Goal: Task Accomplishment & Management: Manage account settings

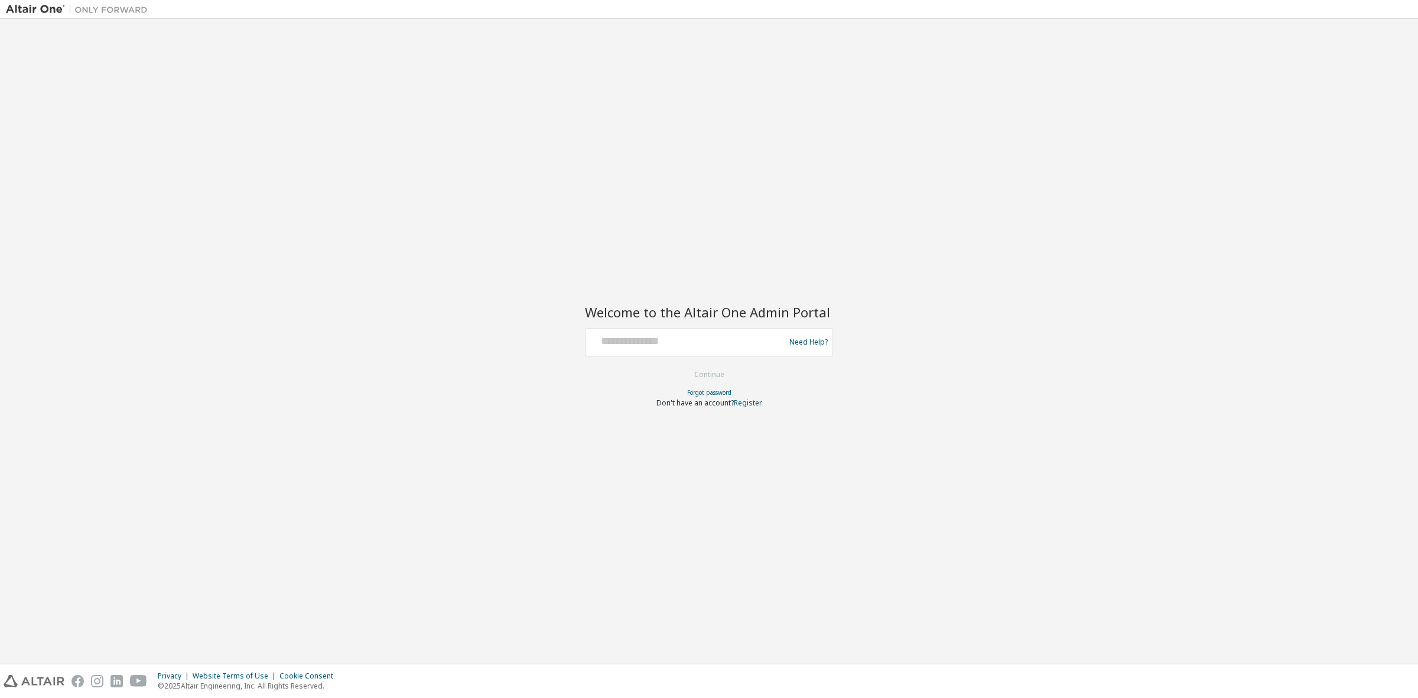
click at [666, 350] on div at bounding box center [686, 342] width 193 height 22
click at [675, 344] on input "text" at bounding box center [686, 339] width 193 height 17
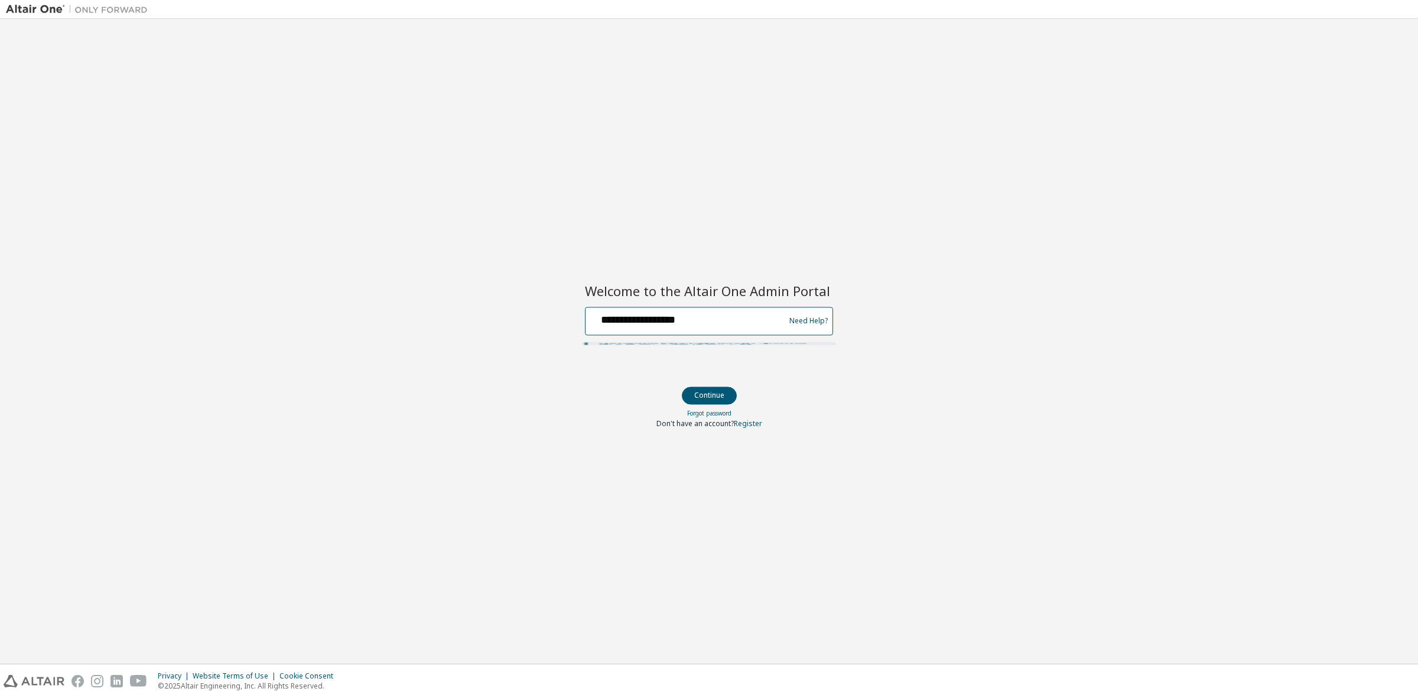
click at [692, 319] on input "**********" at bounding box center [686, 318] width 193 height 17
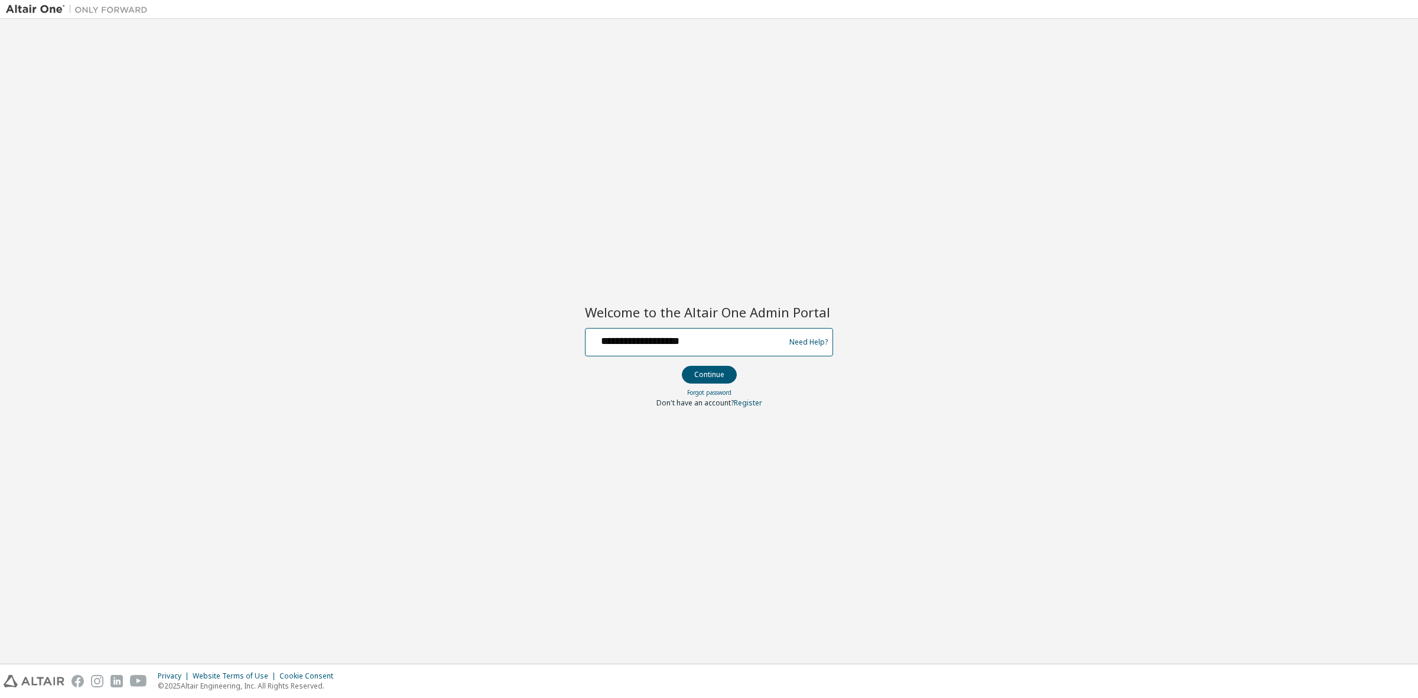
type input "**********"
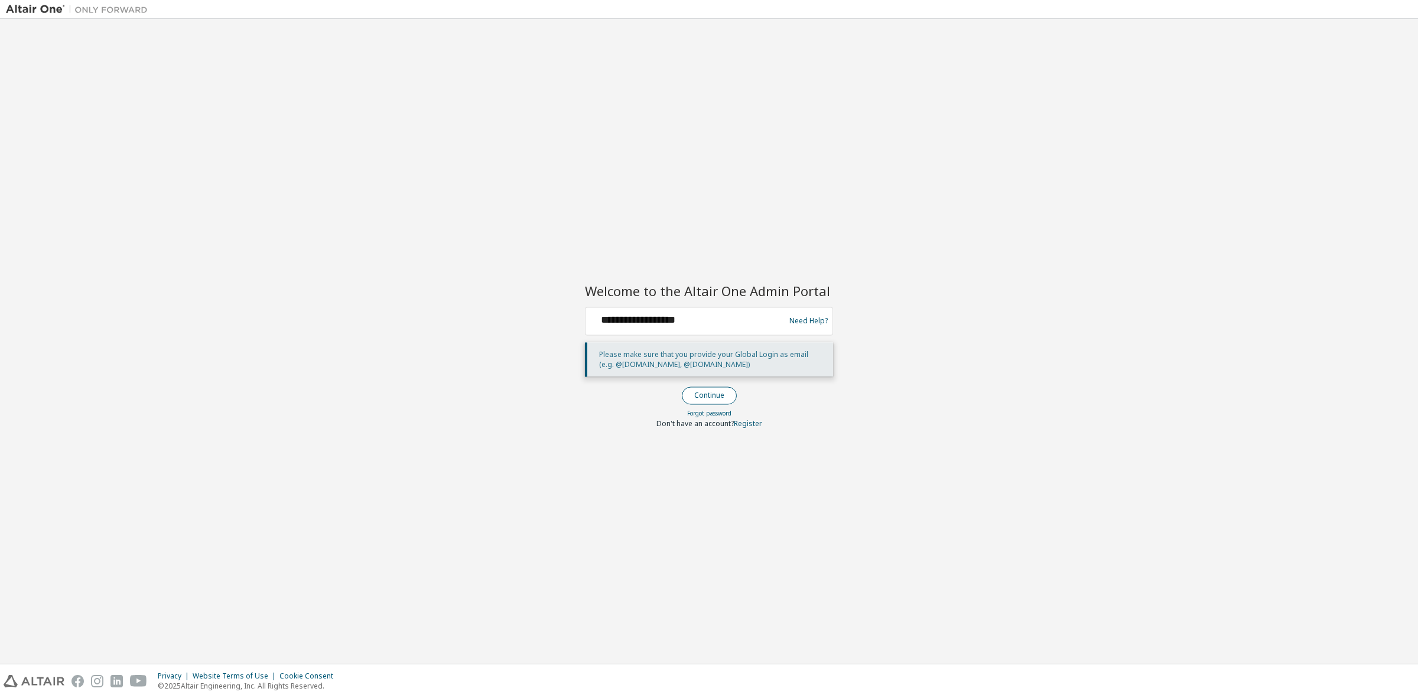
click at [695, 402] on button "Continue" at bounding box center [709, 395] width 55 height 18
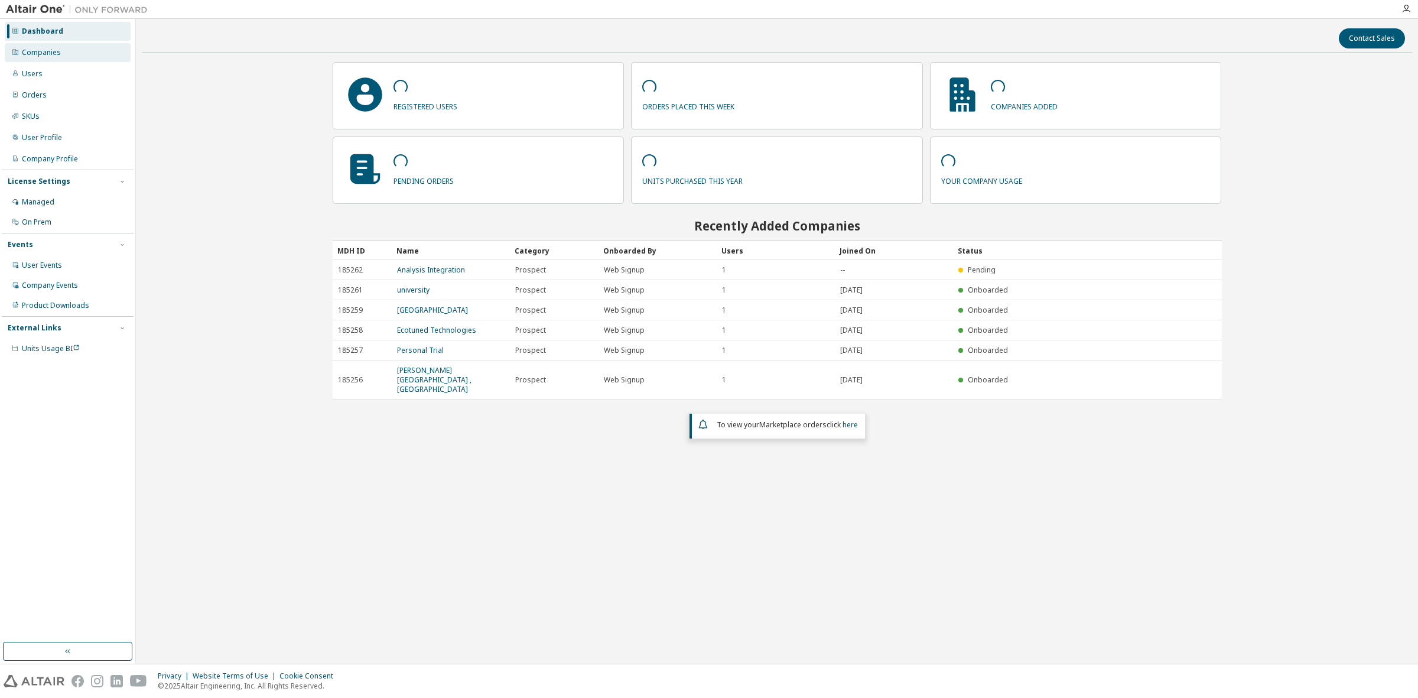
click at [77, 46] on div "Companies" at bounding box center [68, 52] width 126 height 19
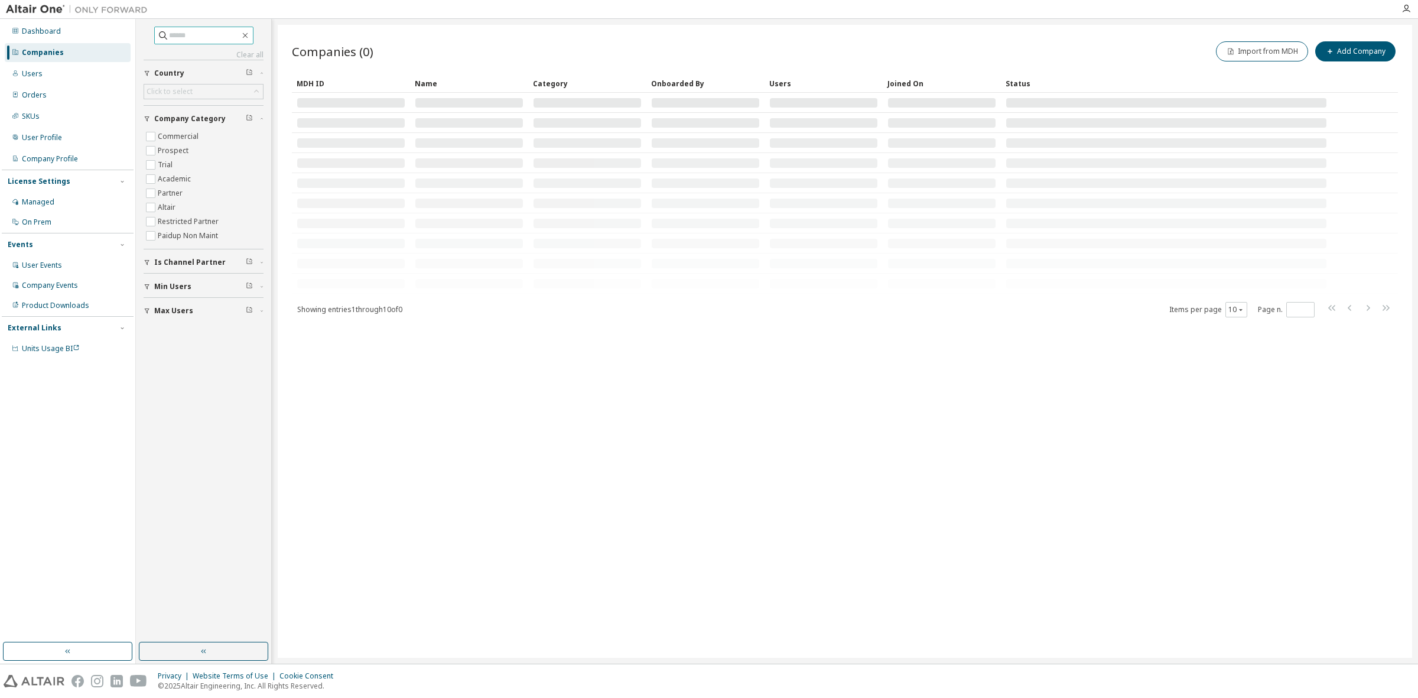
click at [175, 34] on input "text" at bounding box center [204, 36] width 71 height 12
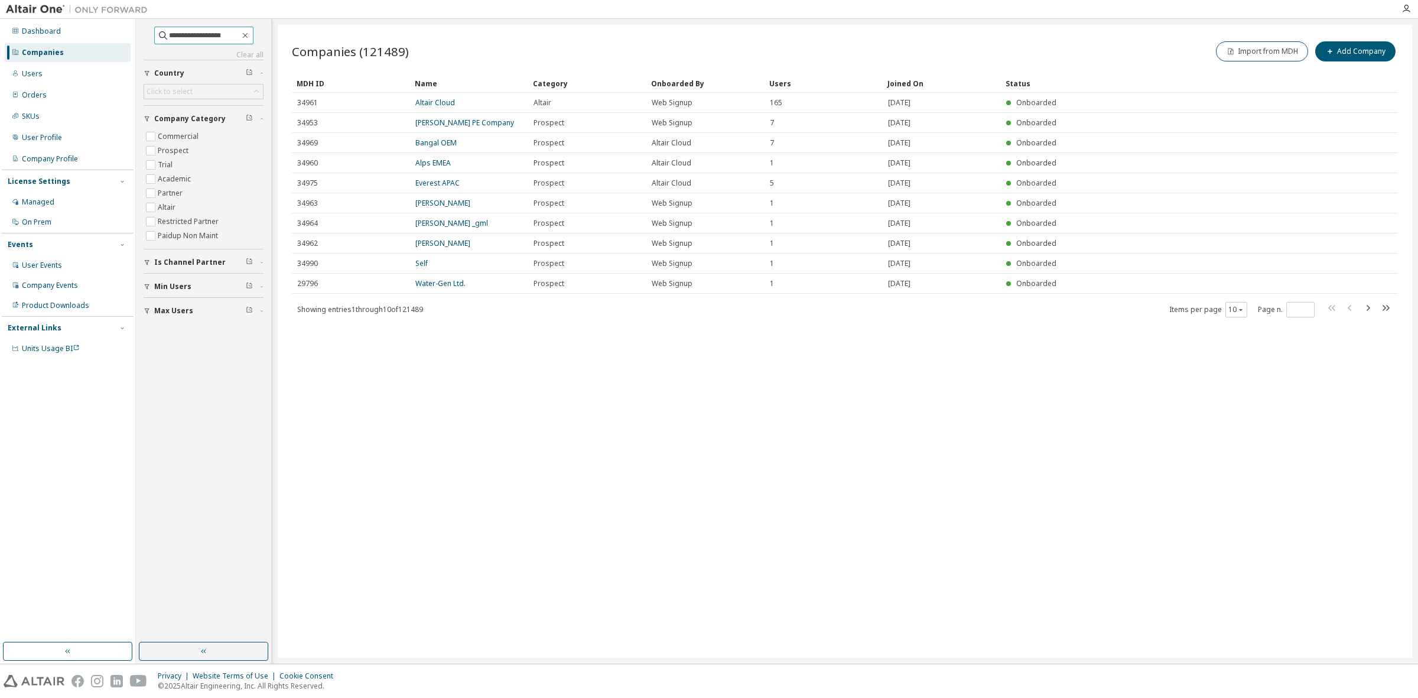
type input "**********"
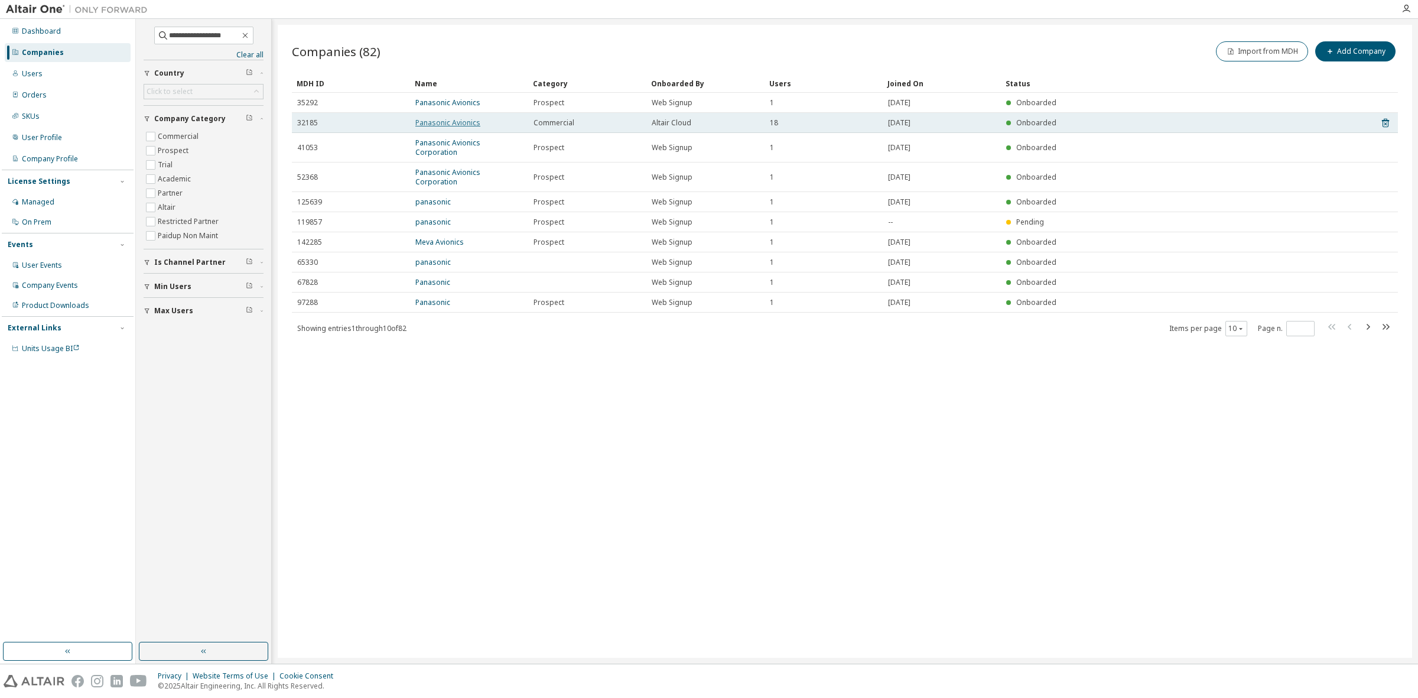
click at [443, 127] on link "Panasonic Avionics" at bounding box center [447, 123] width 65 height 10
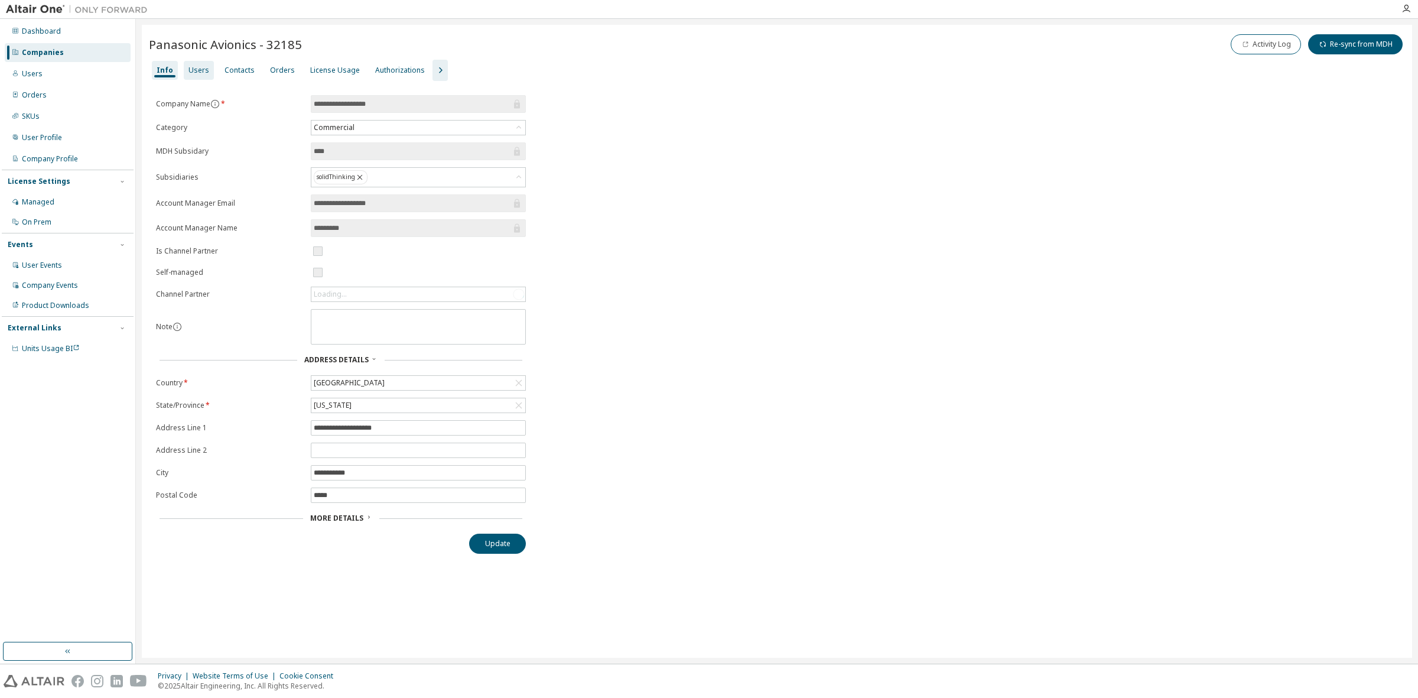
click at [197, 68] on div "Users" at bounding box center [199, 70] width 21 height 9
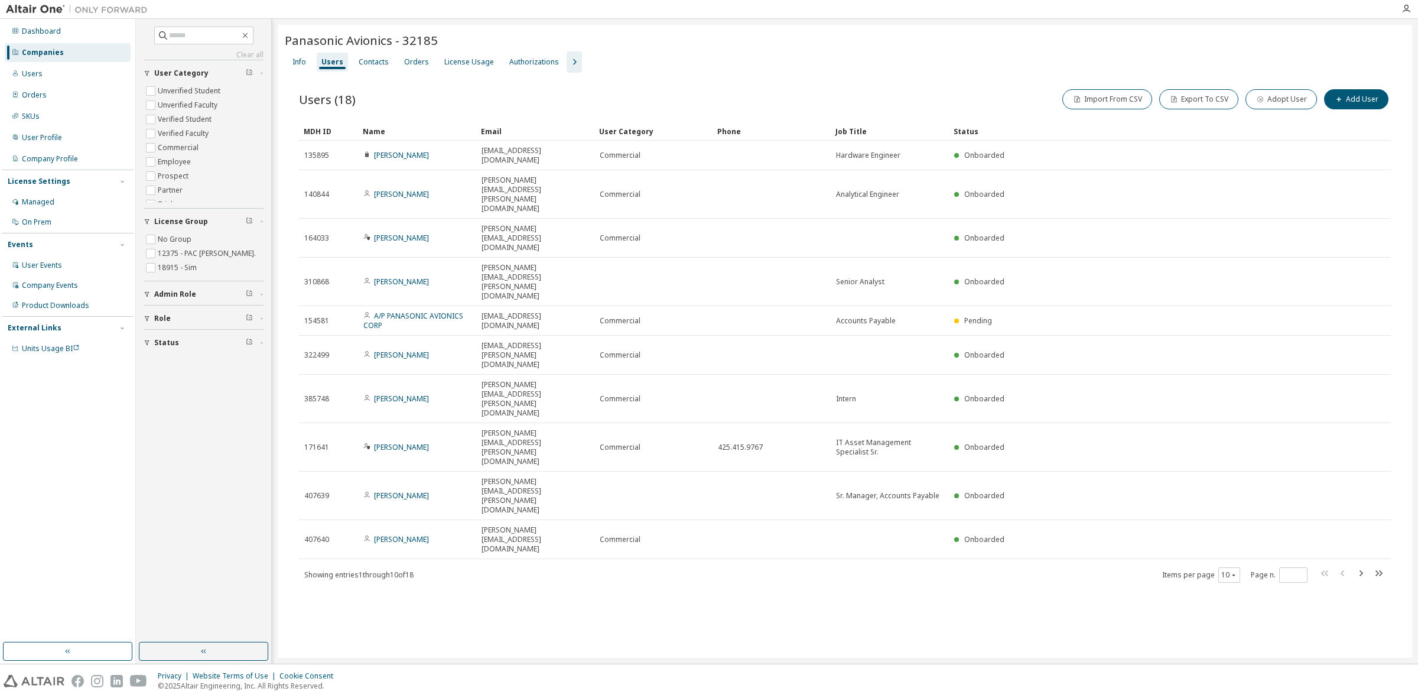
click at [568, 66] on icon "button" at bounding box center [574, 62] width 14 height 14
click at [641, 58] on div "Groups" at bounding box center [654, 61] width 26 height 9
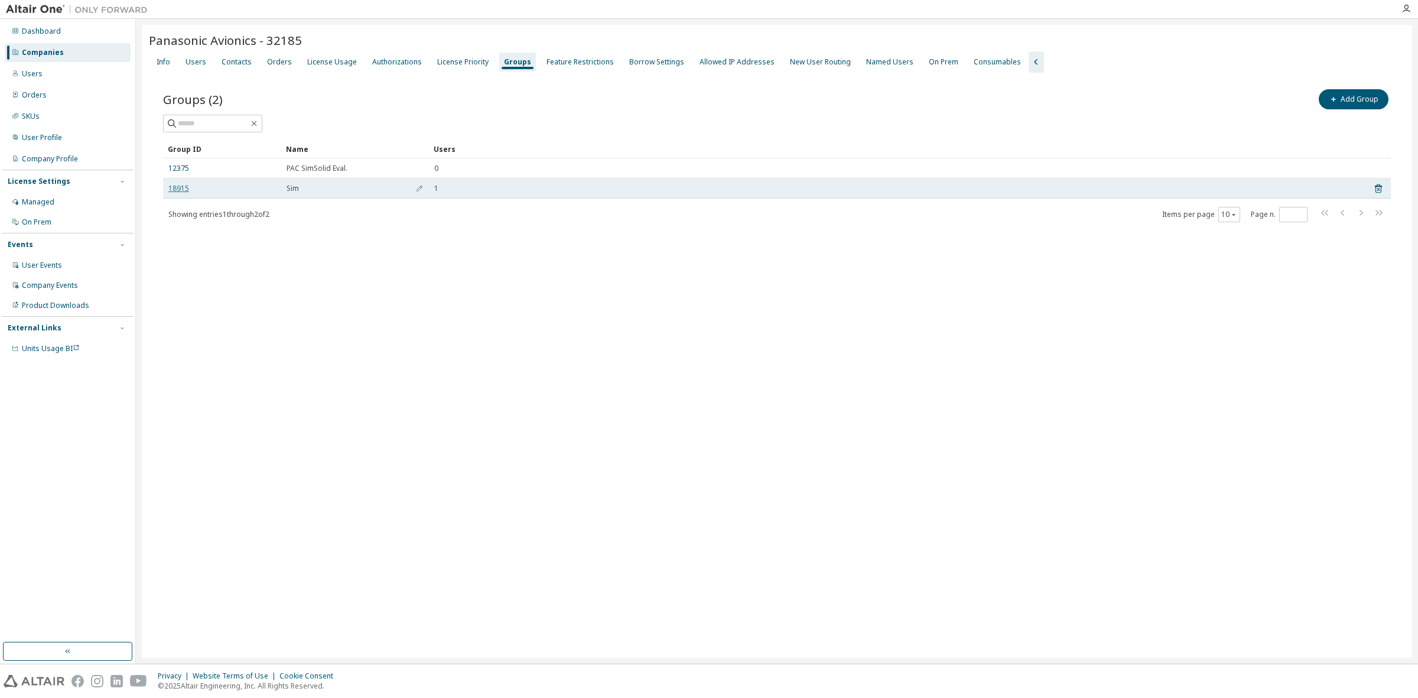
click at [173, 187] on link "18915" at bounding box center [178, 188] width 21 height 9
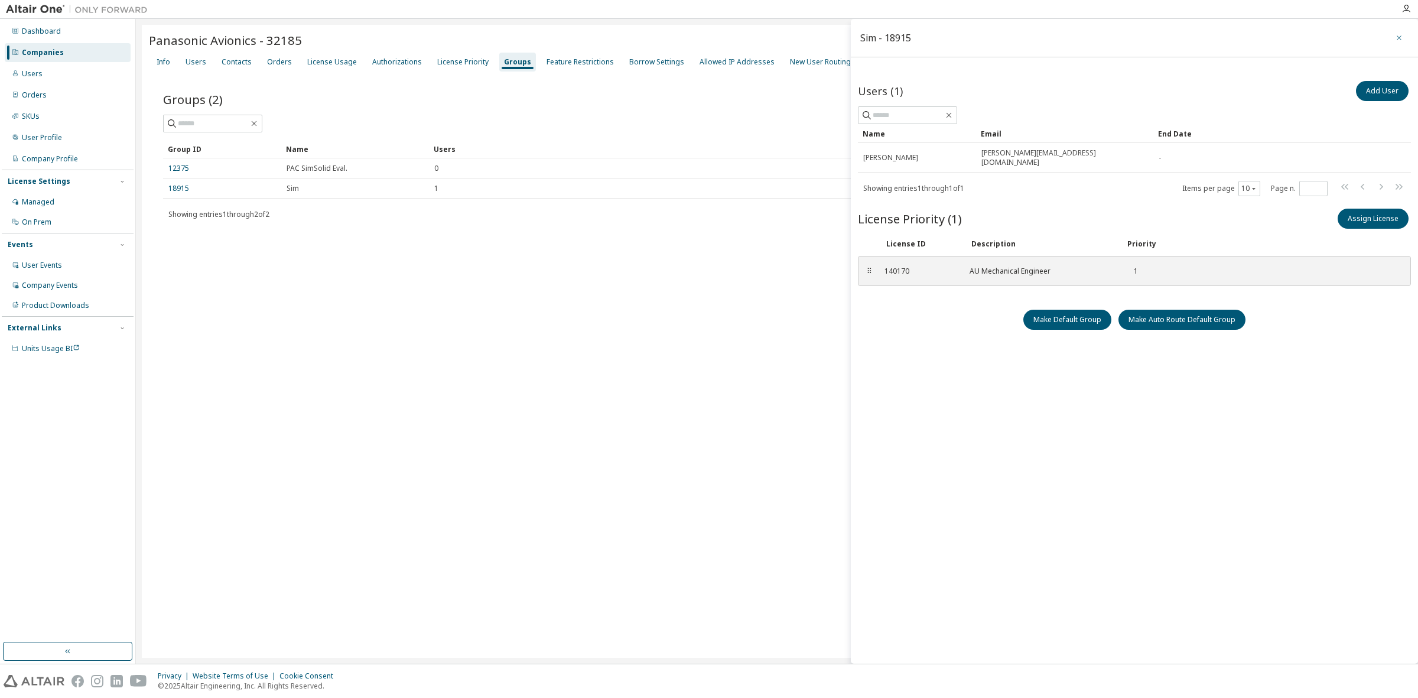
click at [1398, 35] on icon "button" at bounding box center [1399, 37] width 8 height 9
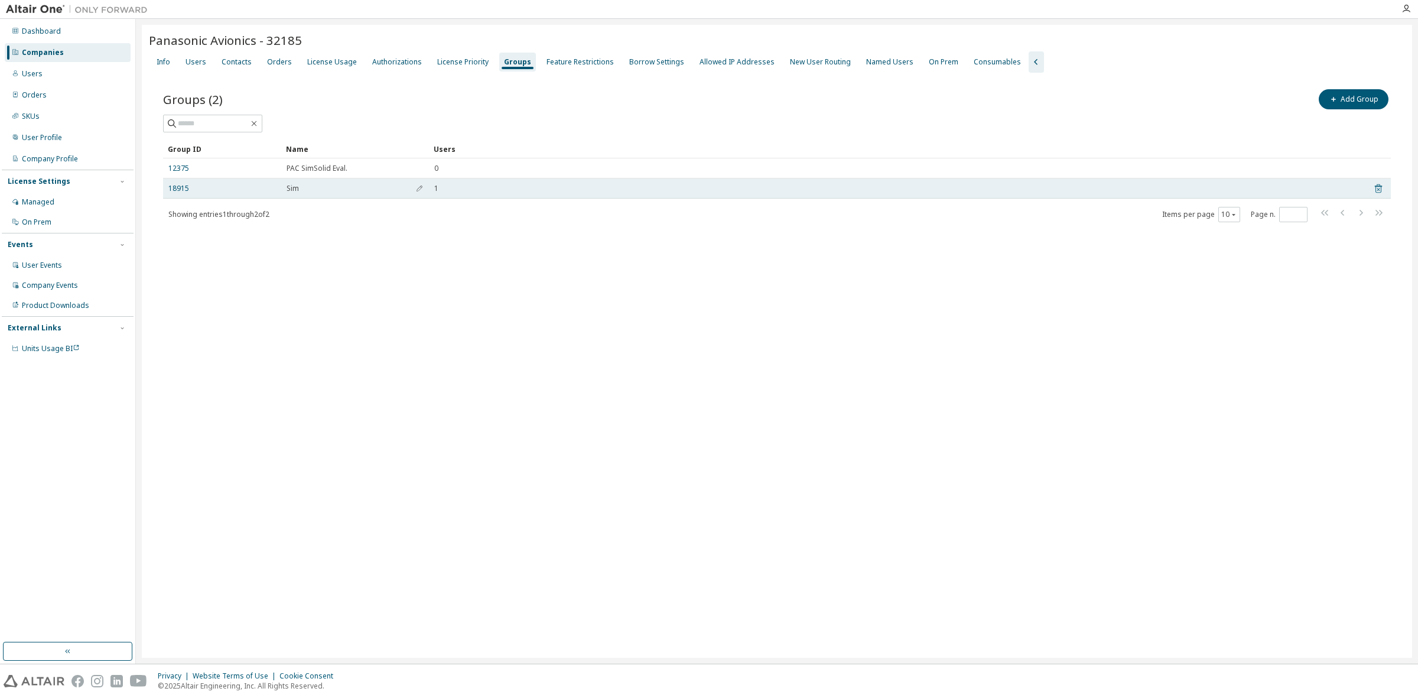
click at [1380, 188] on icon at bounding box center [1378, 189] width 3 height 3
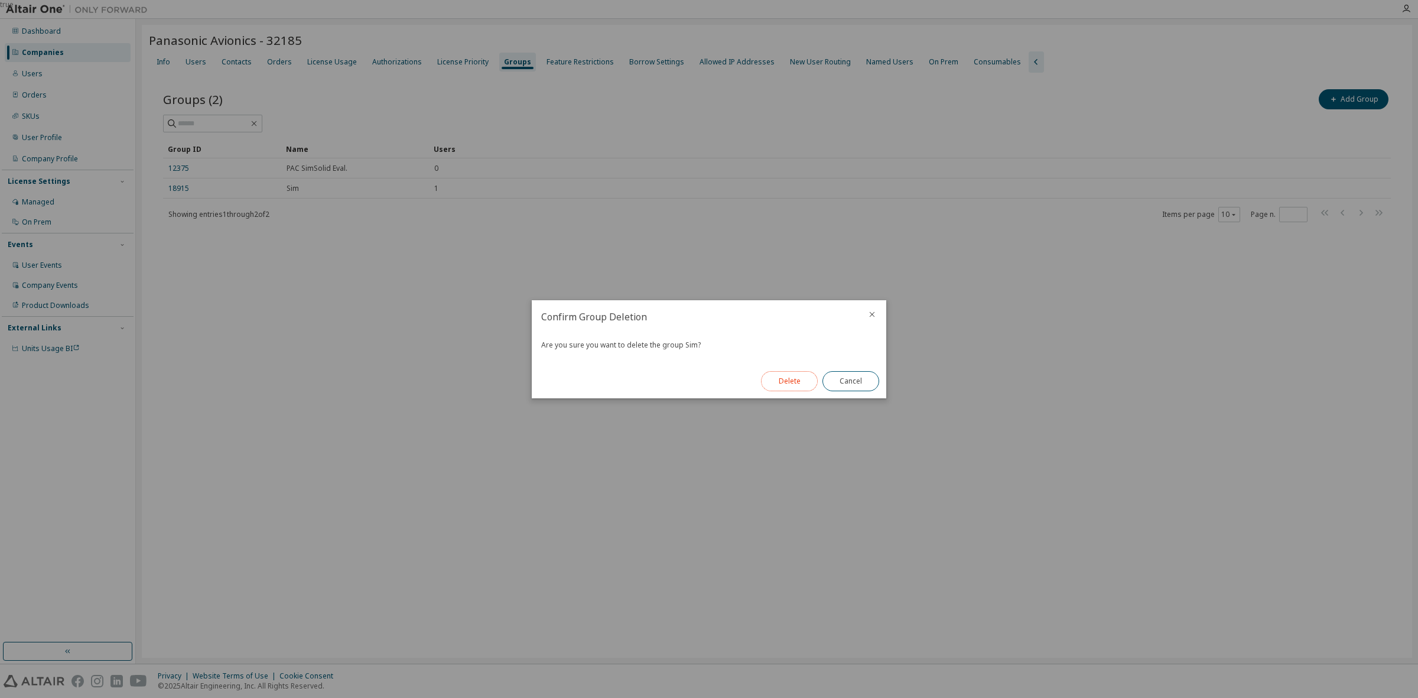
click at [787, 384] on button "Delete" at bounding box center [789, 381] width 57 height 20
click at [869, 391] on div "Close" at bounding box center [851, 381] width 71 height 34
click at [863, 380] on button "Close" at bounding box center [851, 381] width 57 height 20
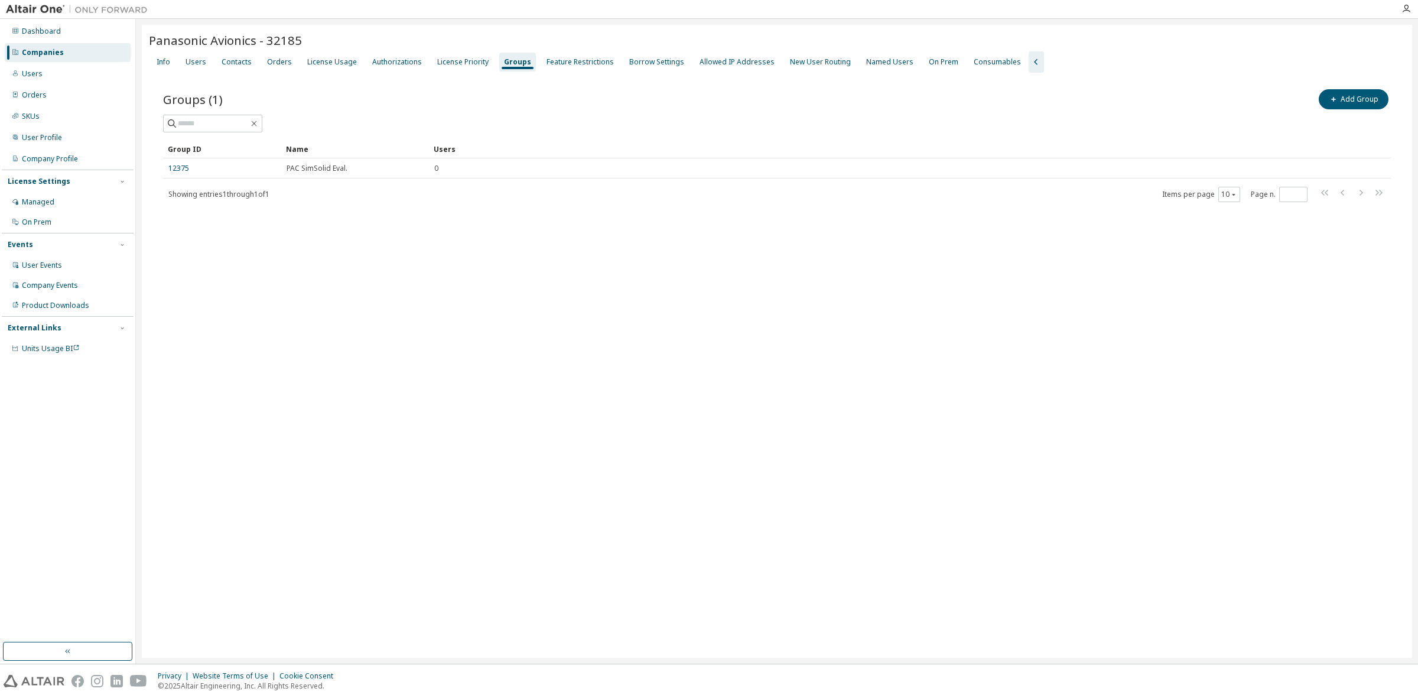
click at [455, 50] on div "Panasonic Avionics - 32185" at bounding box center [777, 42] width 1256 height 20
click at [454, 53] on div "License Priority" at bounding box center [463, 62] width 61 height 19
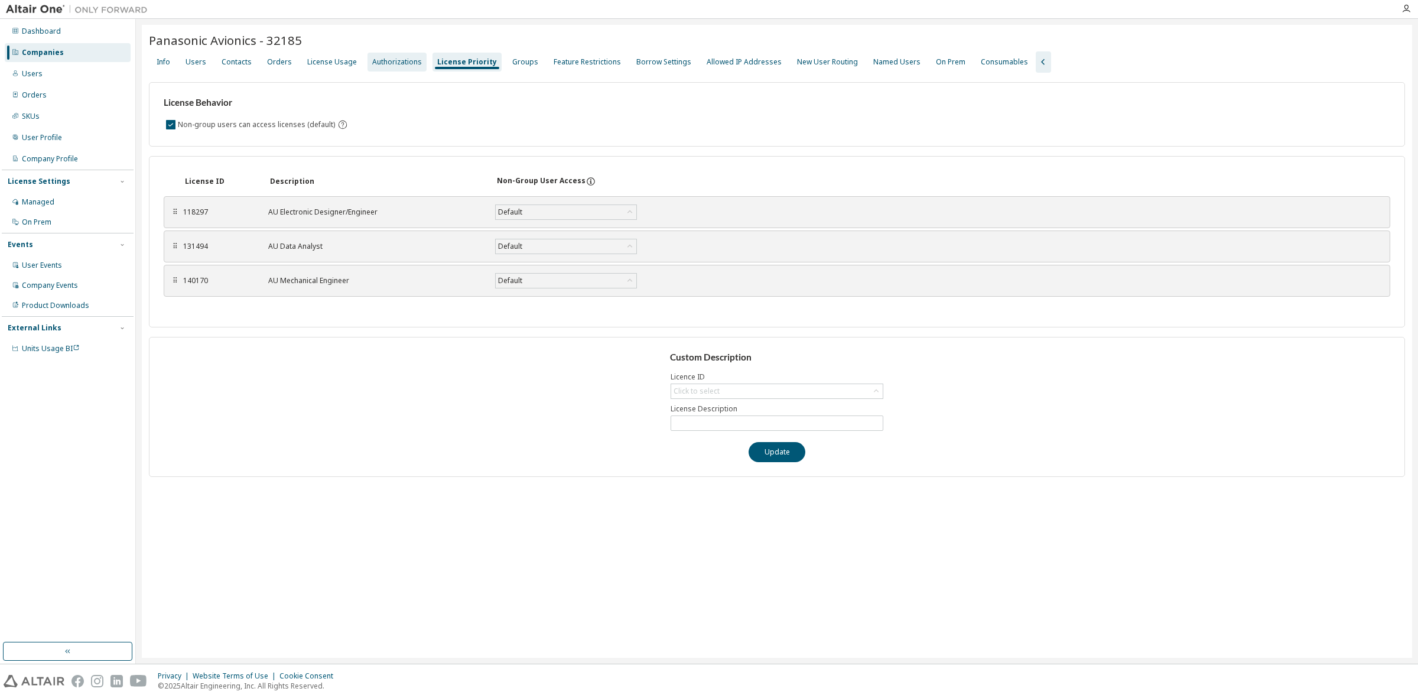
click at [405, 53] on div "Authorizations" at bounding box center [397, 62] width 59 height 19
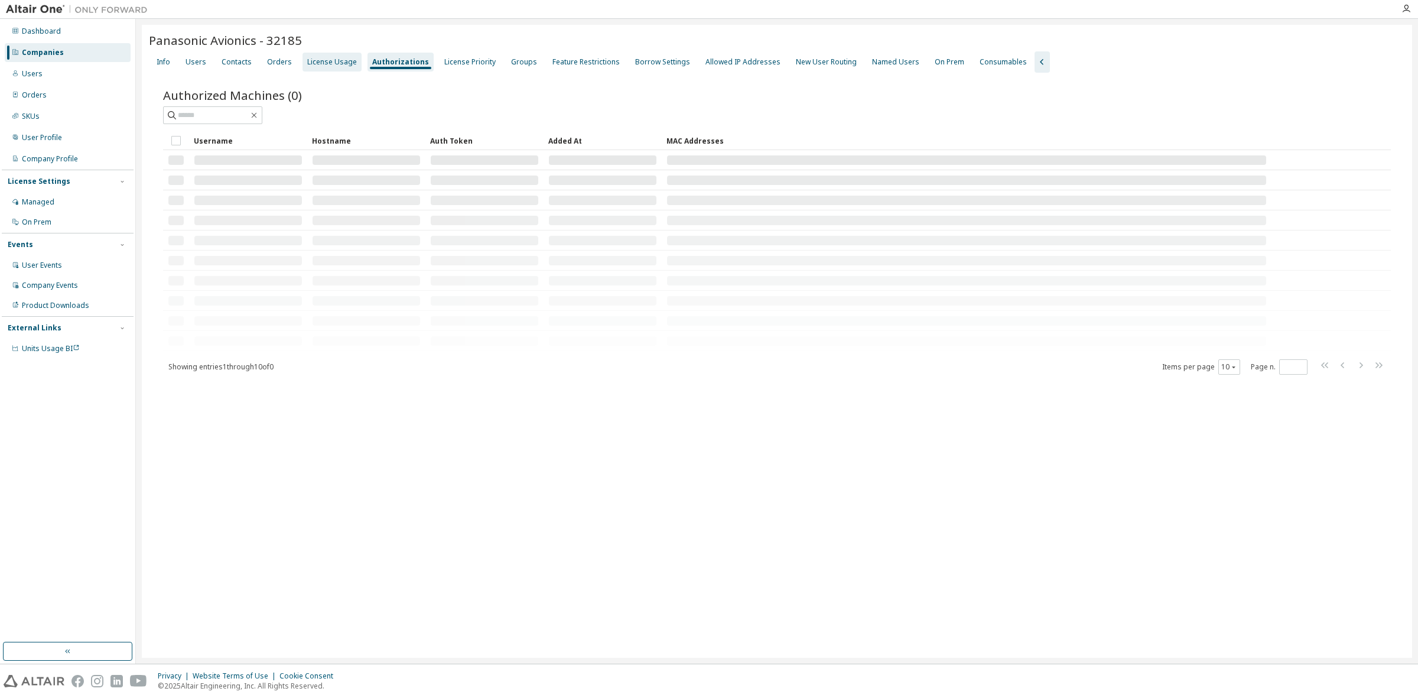
click at [339, 60] on div "License Usage" at bounding box center [332, 61] width 50 height 9
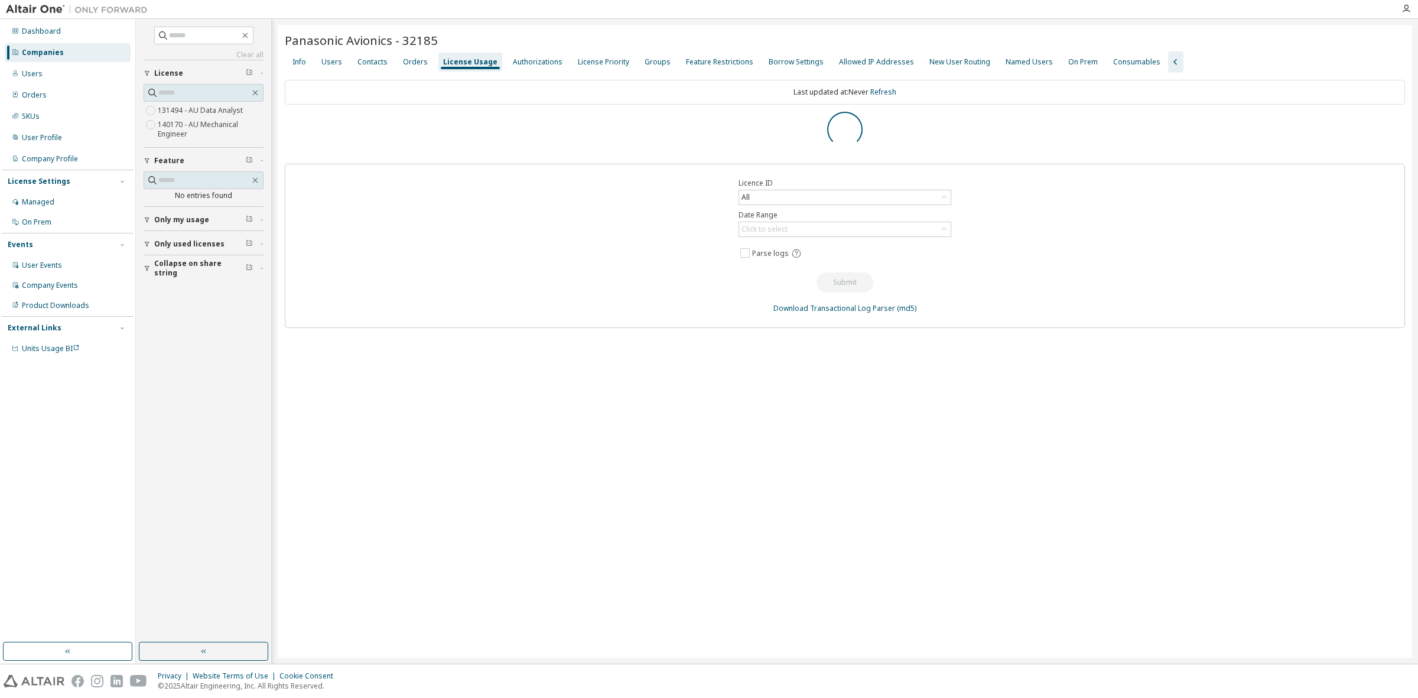
click at [349, 62] on div "Info Users Contacts Orders License Usage Authorizations License Priority Groups…" at bounding box center [845, 61] width 1120 height 21
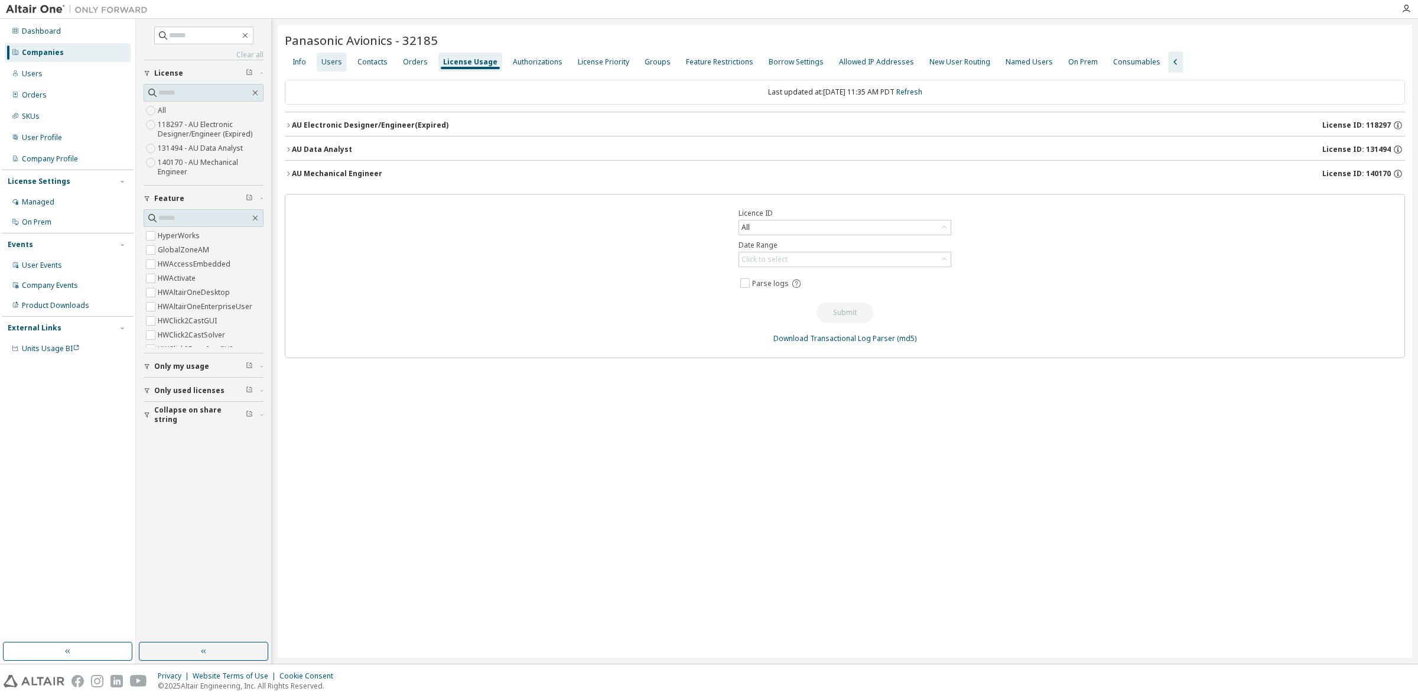
click at [338, 60] on div "Users" at bounding box center [331, 61] width 21 height 9
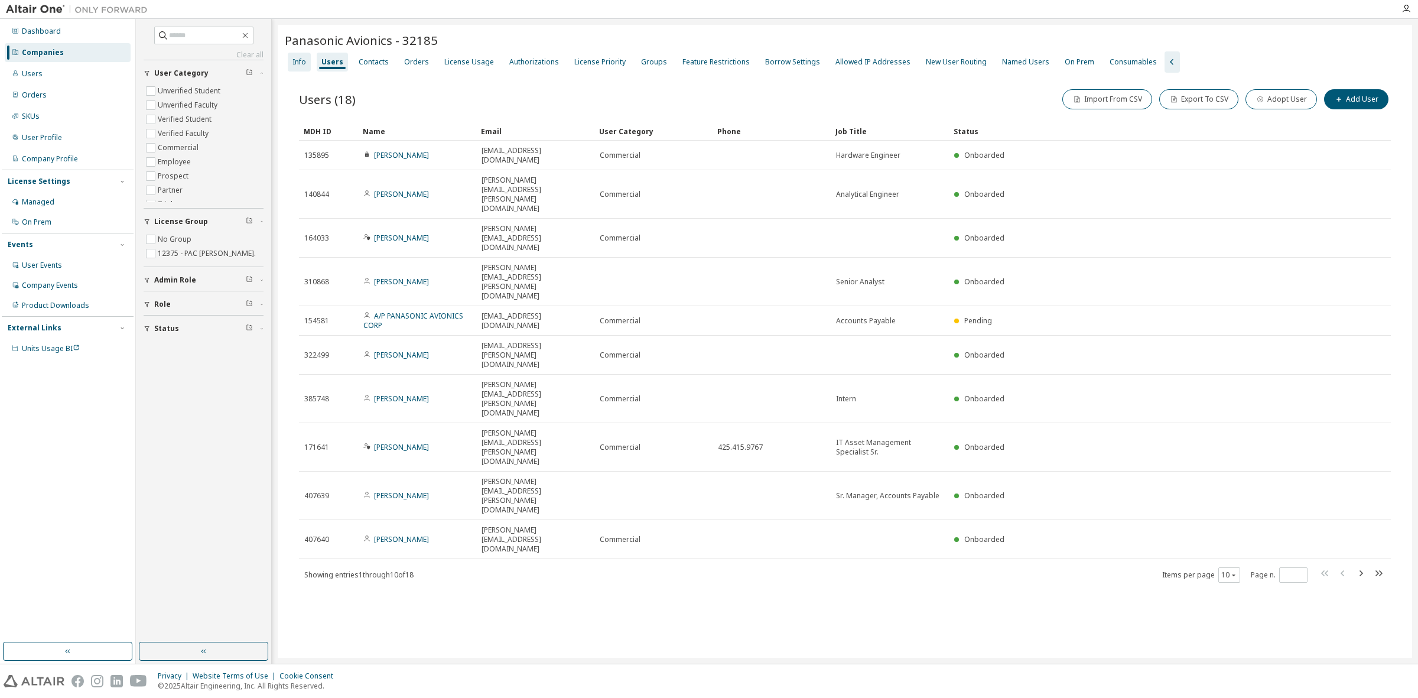
click at [302, 57] on div "Info" at bounding box center [300, 61] width 14 height 9
click at [1361, 566] on icon "button" at bounding box center [1361, 573] width 14 height 14
type input "*"
